Goal: Information Seeking & Learning: Learn about a topic

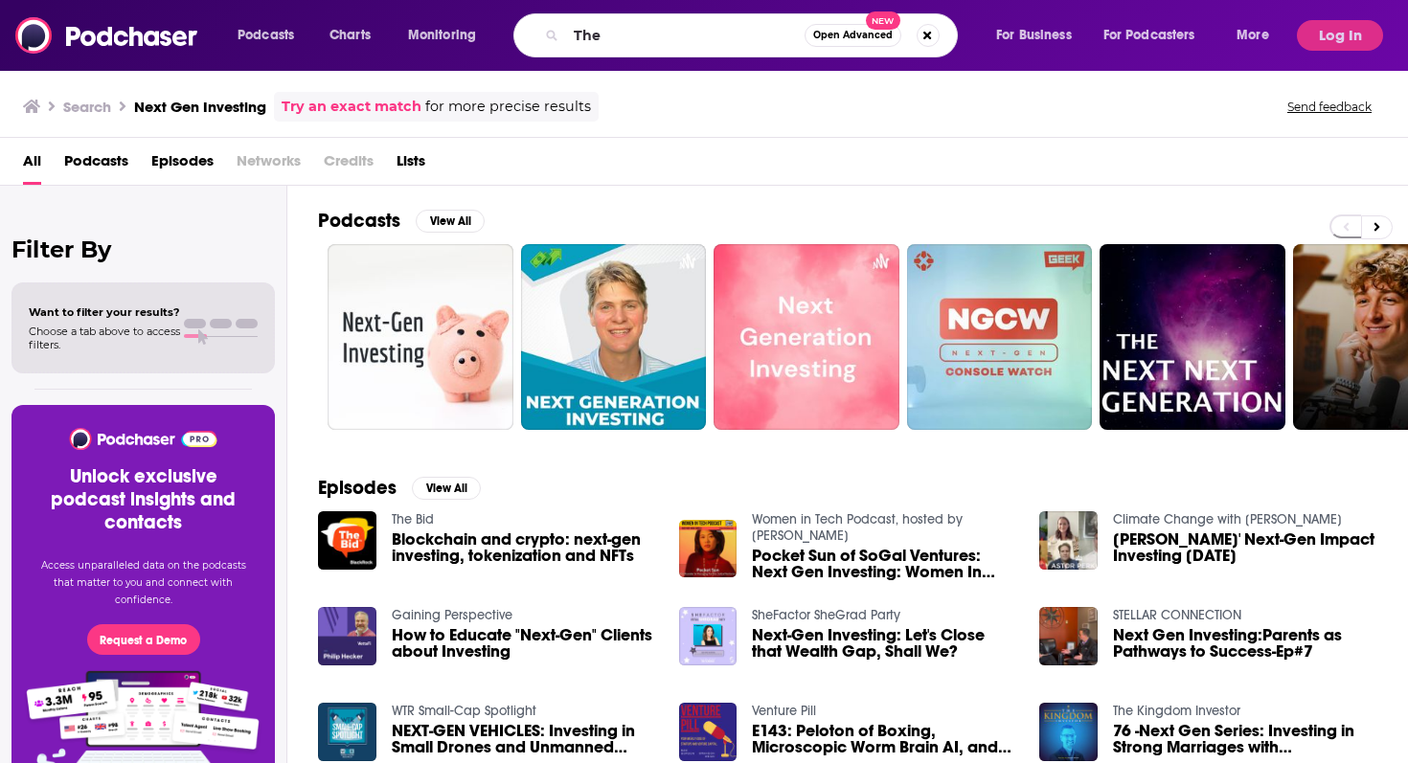
scroll to position [59, 0]
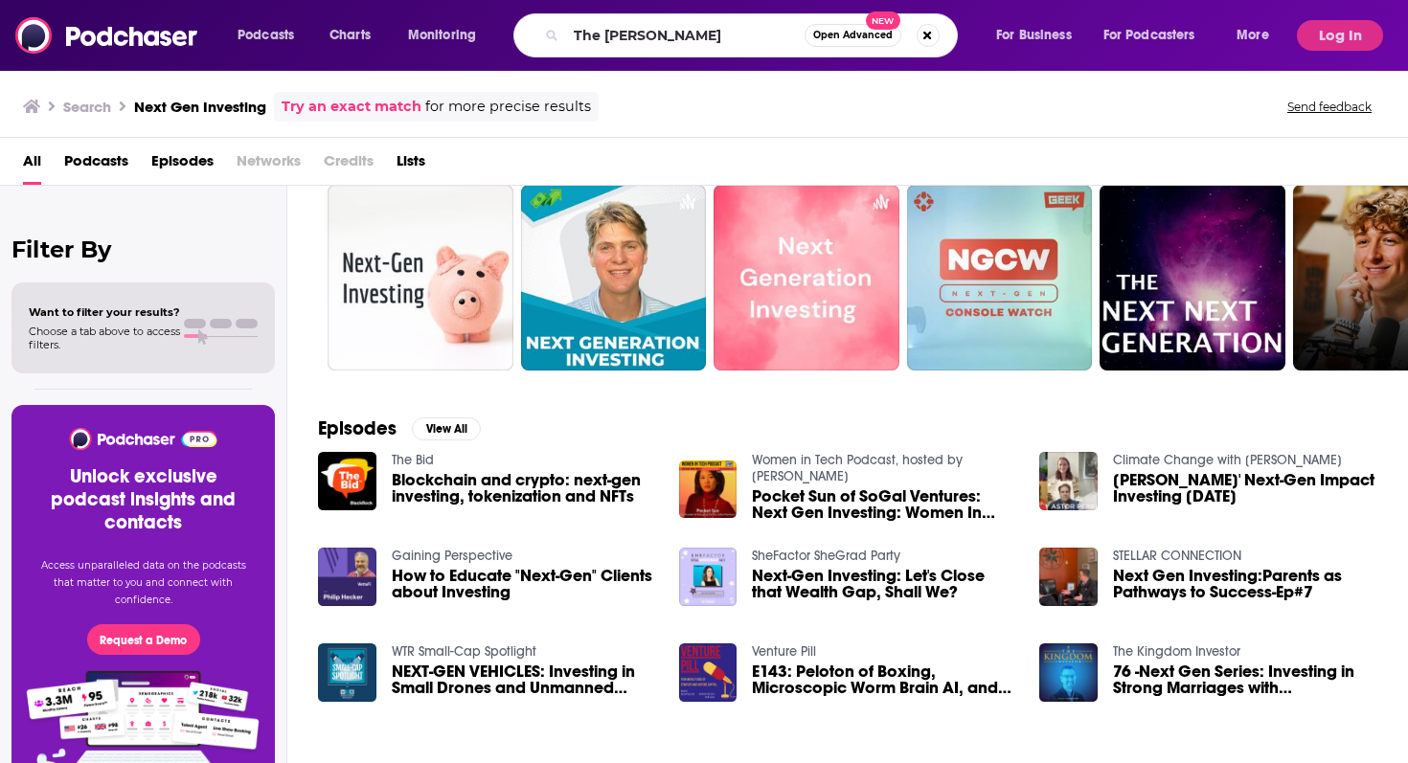
type input "The [PERSON_NAME]"
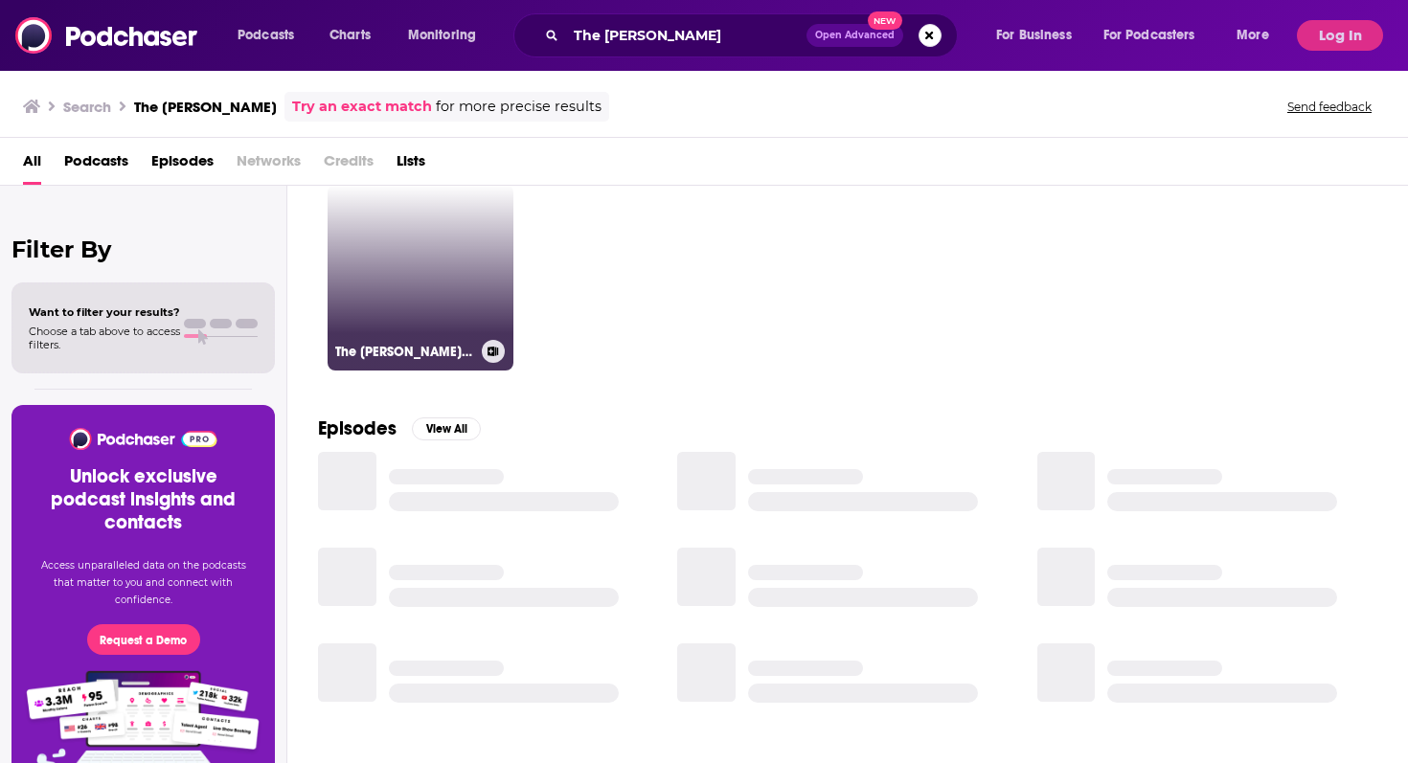
click at [428, 276] on link "The [PERSON_NAME] Show" at bounding box center [420, 278] width 186 height 186
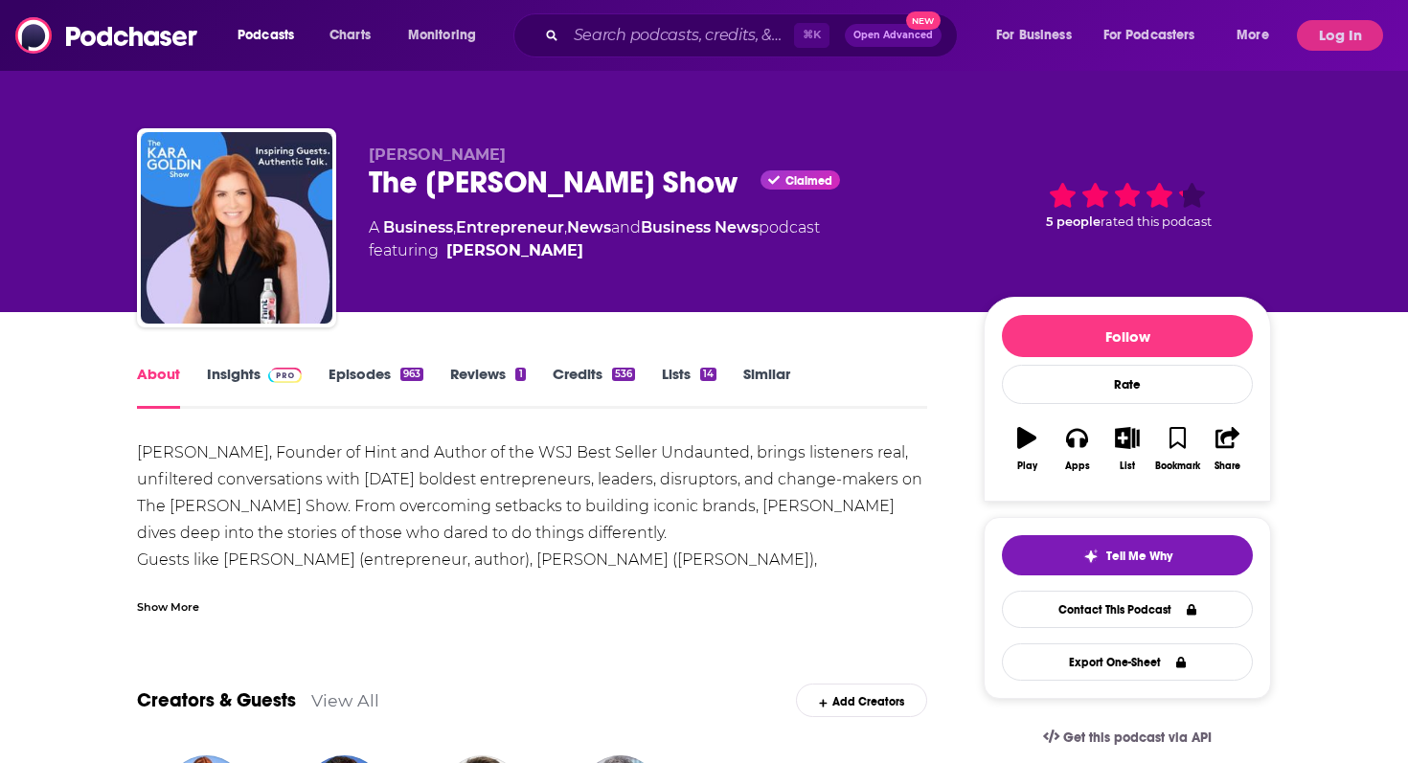
click at [251, 372] on link "Insights" at bounding box center [254, 387] width 95 height 44
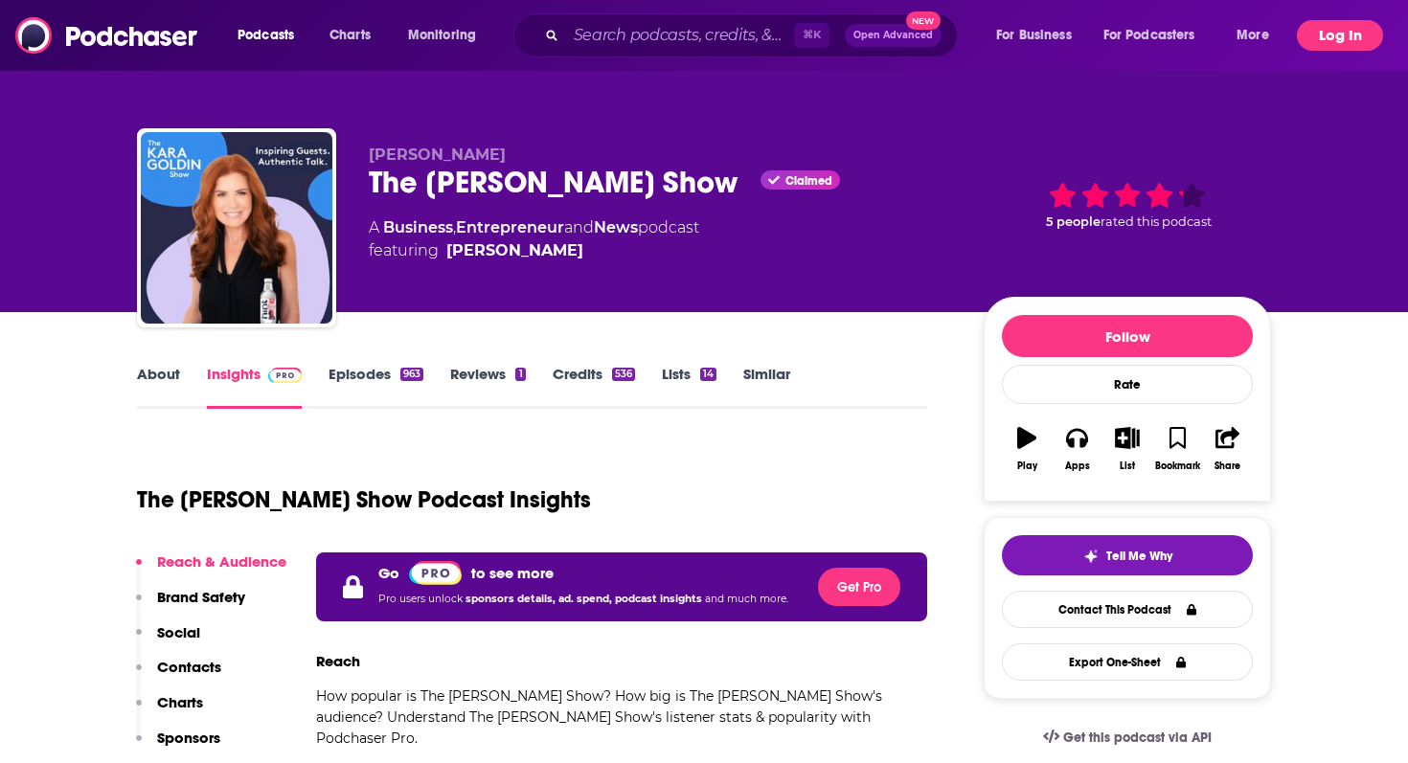
click at [1351, 25] on button "Log In" at bounding box center [1339, 35] width 86 height 31
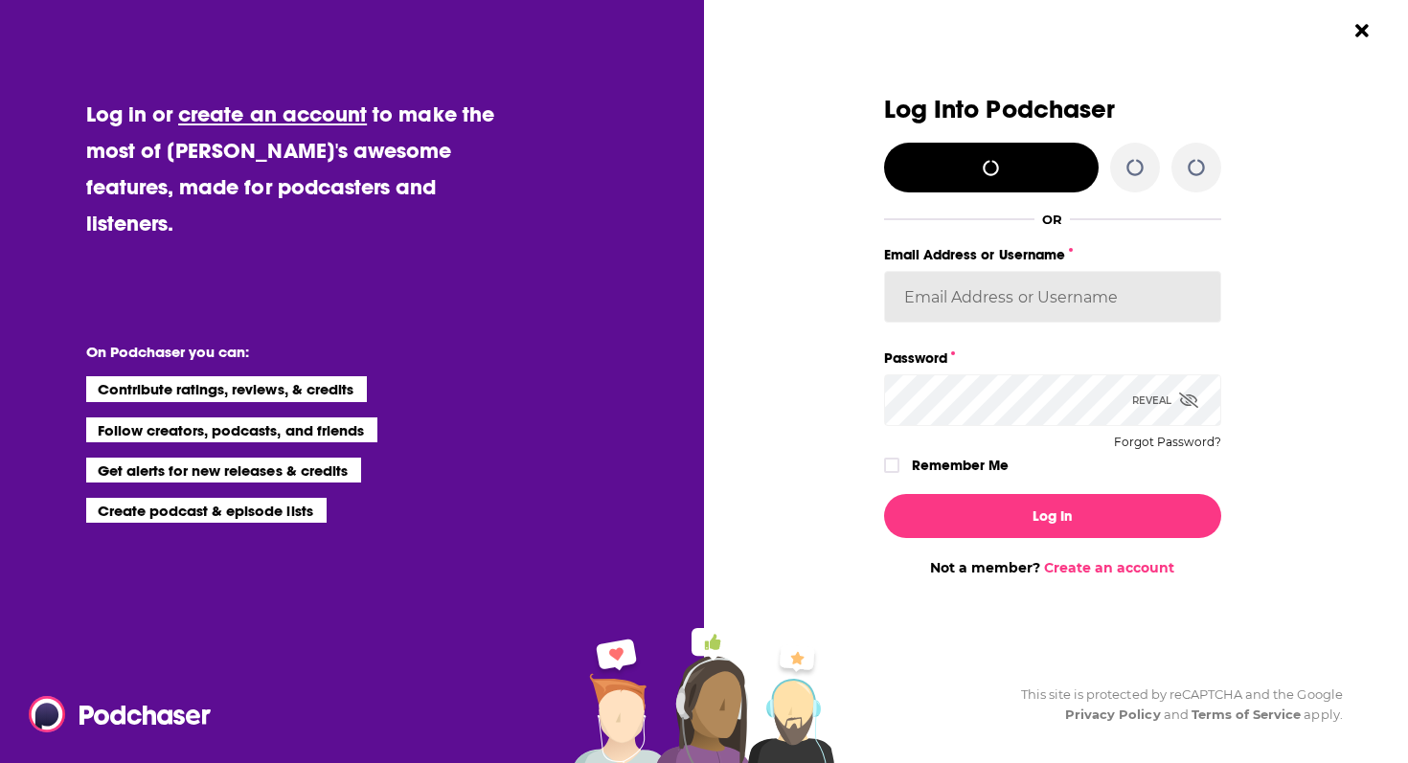
click at [1029, 298] on input "Email Address or Username" at bounding box center [1052, 297] width 337 height 52
type input "[EMAIL_ADDRESS][DOMAIN_NAME]"
click at [950, 544] on div "Log In Not a member? Create an account" at bounding box center [1052, 528] width 337 height 98
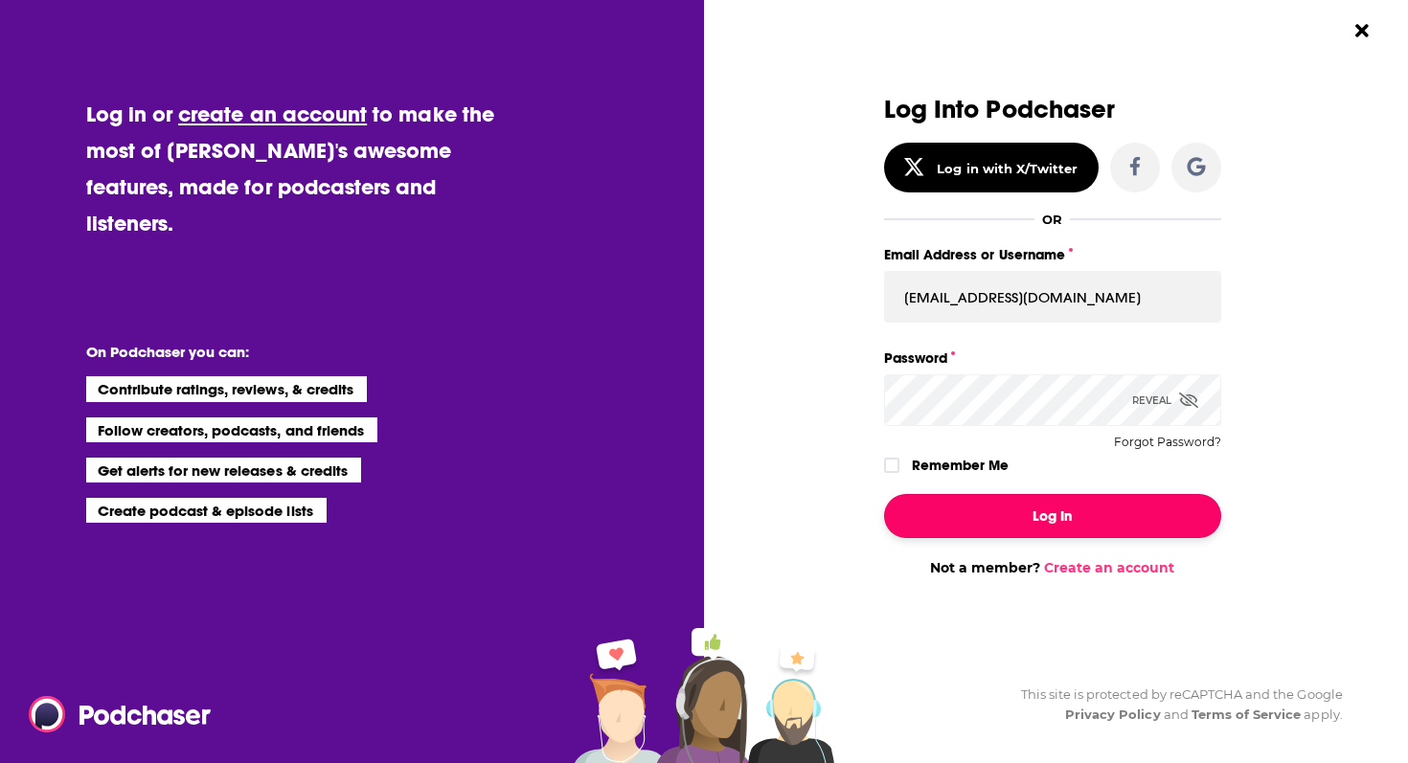
click at [950, 528] on button "Log In" at bounding box center [1052, 516] width 337 height 44
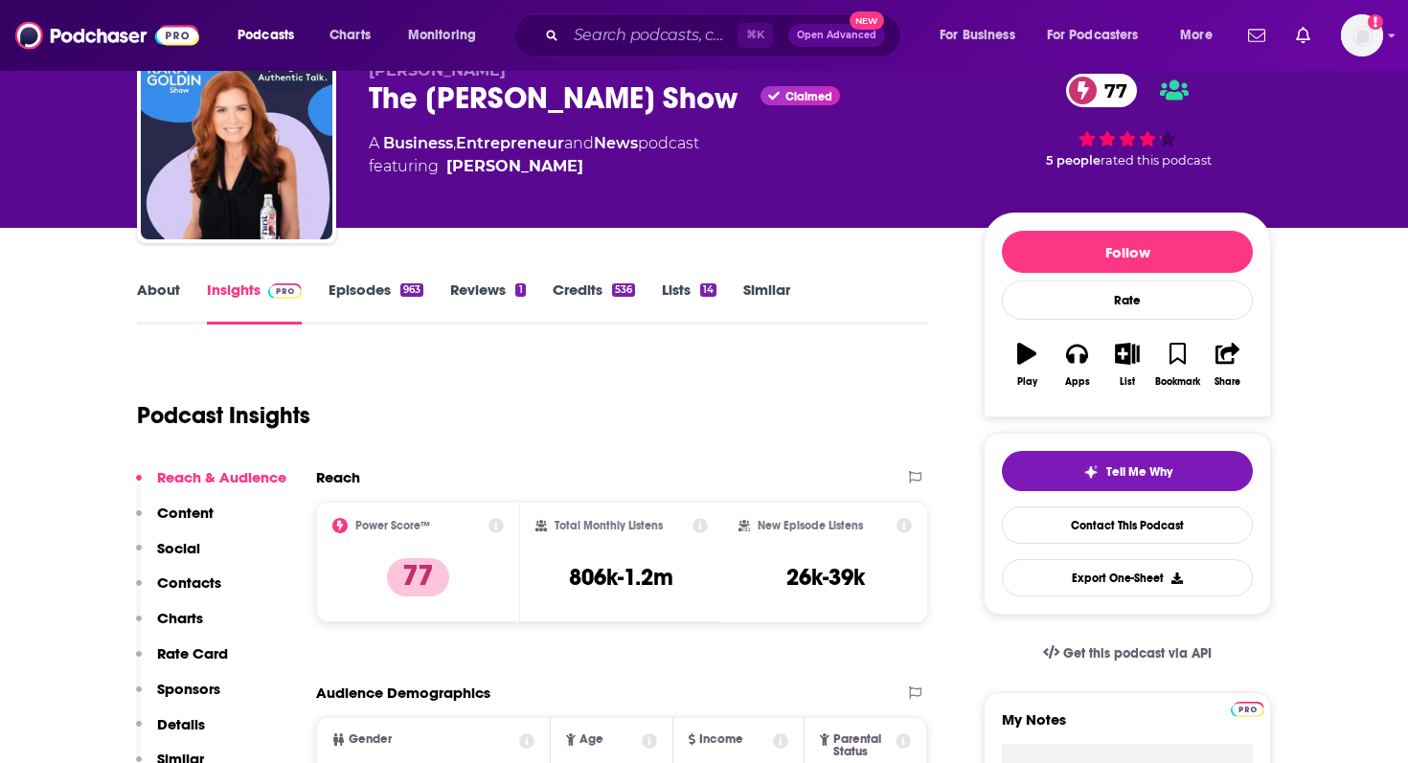
scroll to position [90, 0]
